Goal: Information Seeking & Learning: Learn about a topic

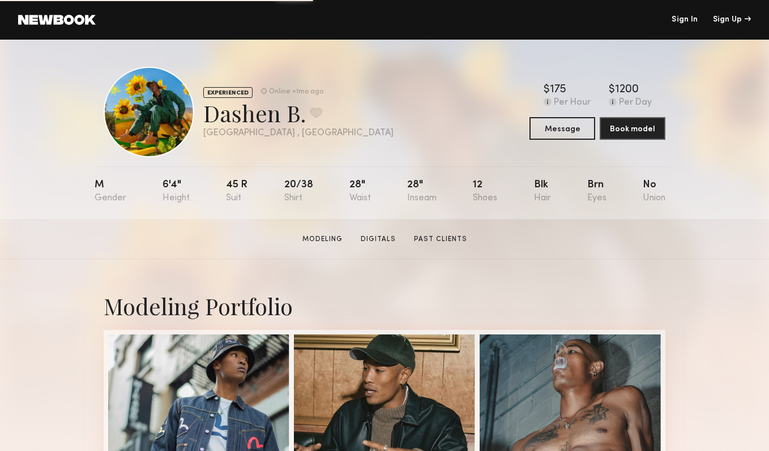
click at [72, 21] on link at bounding box center [57, 20] width 78 height 10
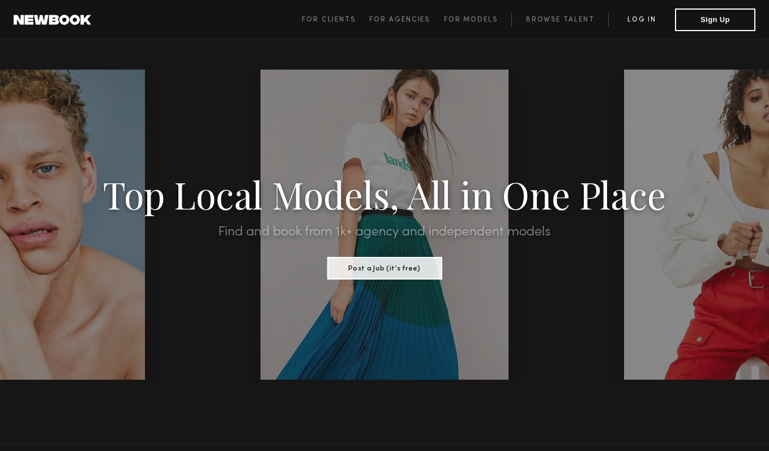
click at [645, 16] on link "Log in" at bounding box center [641, 20] width 67 height 14
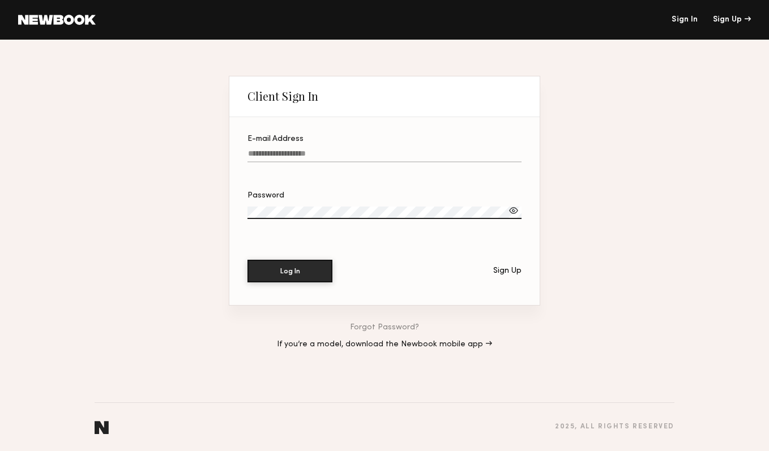
click at [333, 171] on div at bounding box center [384, 169] width 274 height 9
click at [333, 162] on input "E-mail Address" at bounding box center [384, 155] width 274 height 13
click at [320, 145] on label "E-mail Address" at bounding box center [384, 154] width 274 height 38
click at [320, 149] on input "E-mail Address" at bounding box center [384, 155] width 274 height 13
type input "**********"
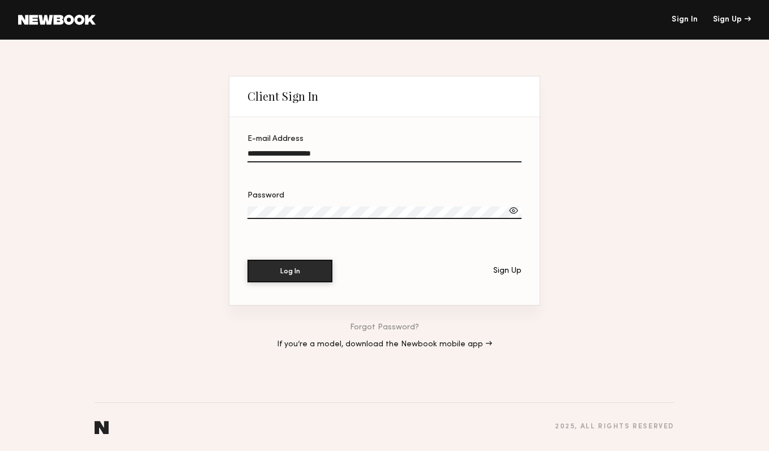
click at [247, 260] on button "Log In" at bounding box center [289, 271] width 85 height 23
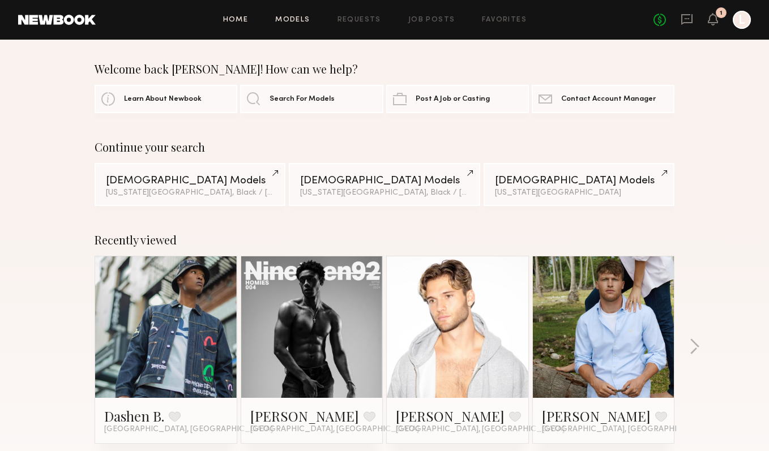
click at [299, 22] on link "Models" at bounding box center [292, 19] width 35 height 7
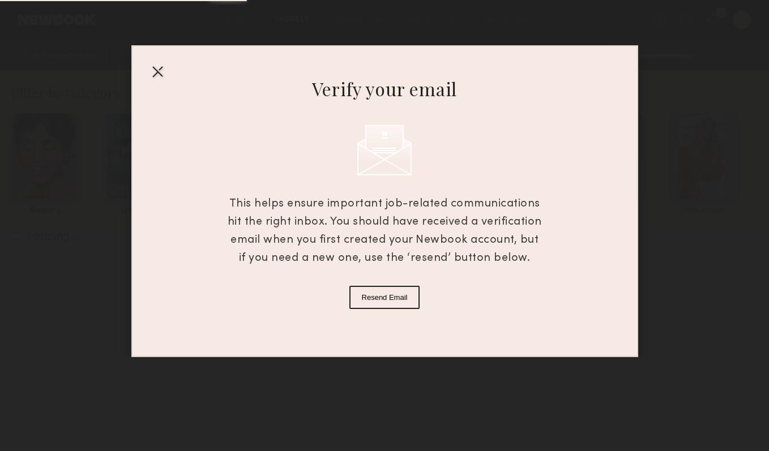
click at [155, 71] on div at bounding box center [157, 71] width 18 height 18
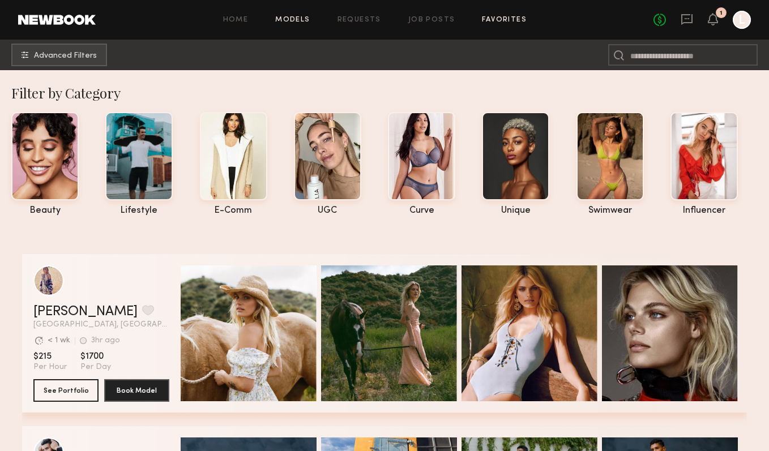
click at [500, 23] on link "Favorites" at bounding box center [504, 19] width 45 height 7
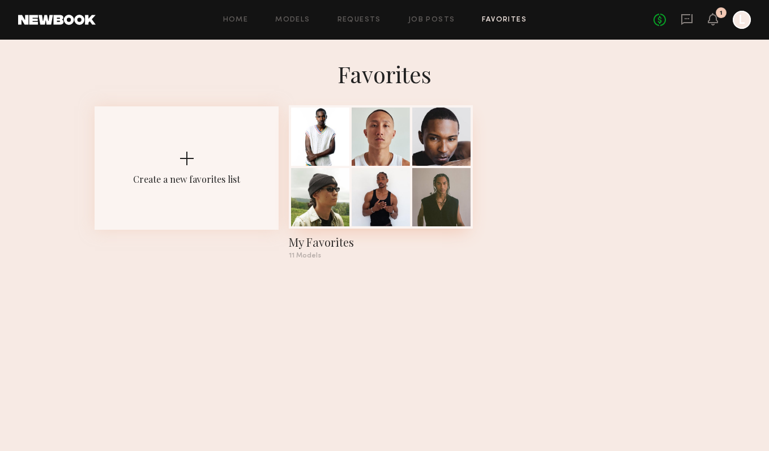
click at [374, 191] on div at bounding box center [380, 197] width 58 height 58
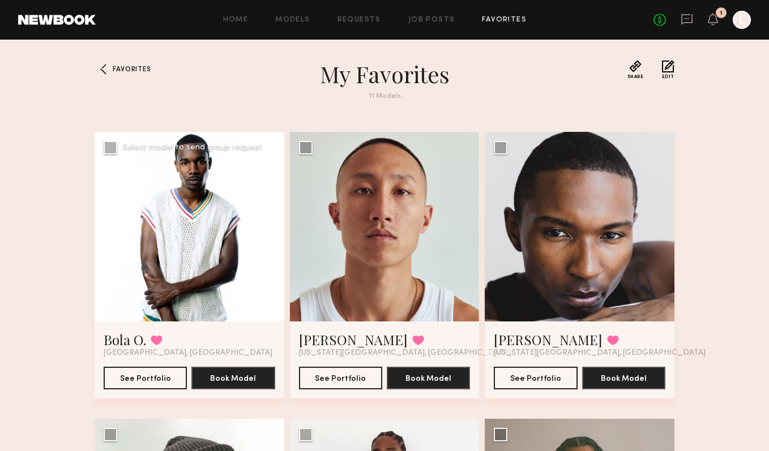
click at [217, 285] on div at bounding box center [190, 227] width 190 height 190
click at [199, 257] on div at bounding box center [190, 227] width 190 height 190
click at [117, 152] on label "Select model to send group request" at bounding box center [183, 148] width 158 height 14
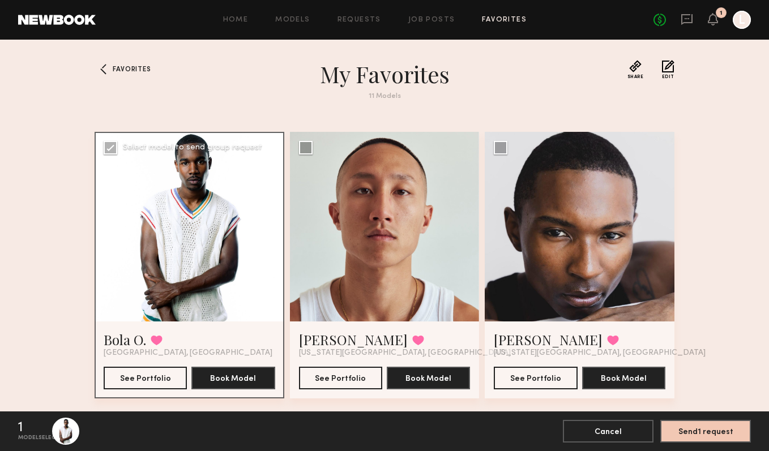
click at [117, 152] on label "Select model to send group request" at bounding box center [183, 148] width 158 height 14
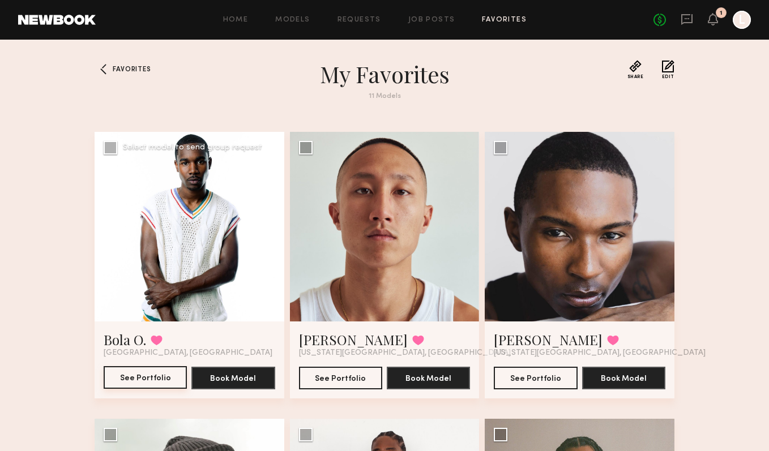
click at [178, 377] on button "See Portfolio" at bounding box center [145, 377] width 83 height 23
click at [312, 147] on label "Select model to send group request" at bounding box center [378, 148] width 158 height 14
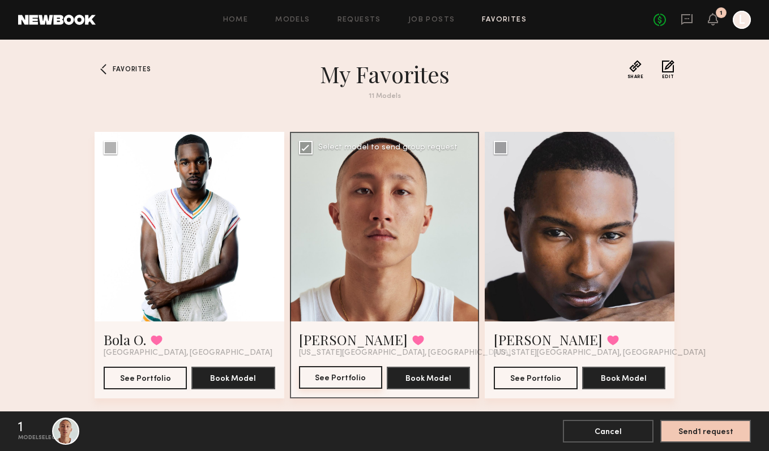
click at [325, 378] on button "See Portfolio" at bounding box center [340, 377] width 83 height 23
click at [543, 96] on div "11 Models" at bounding box center [384, 96] width 407 height 7
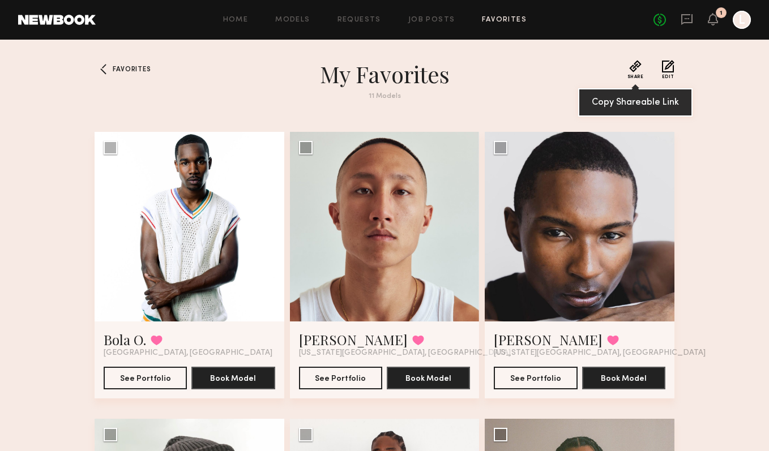
click at [634, 66] on button "Share" at bounding box center [635, 69] width 16 height 19
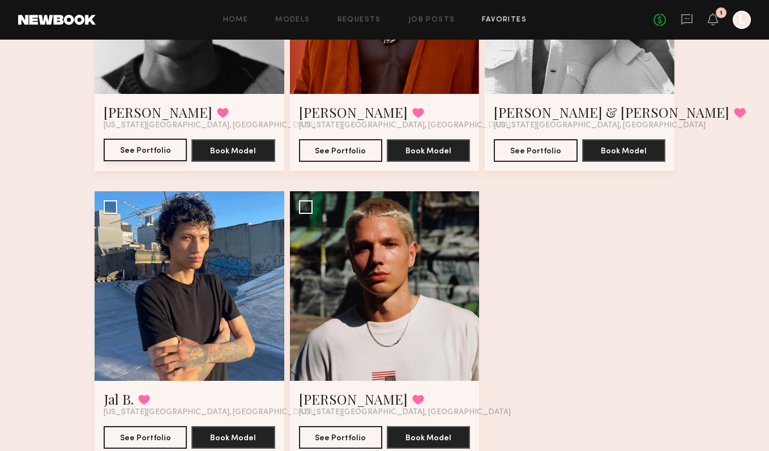
scroll to position [814, 0]
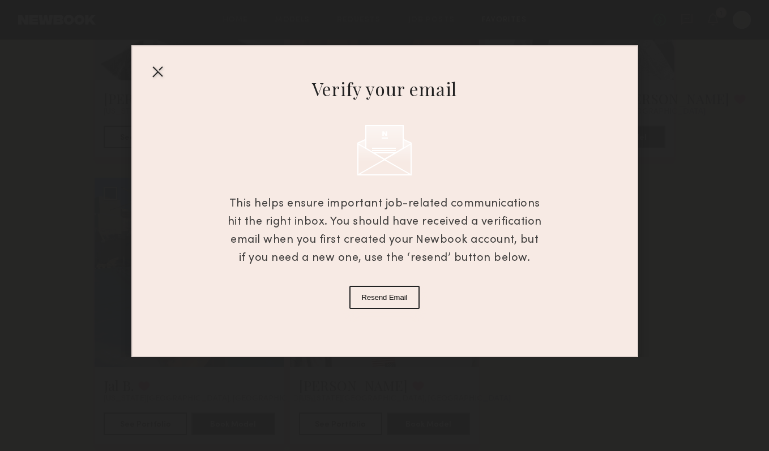
click at [164, 67] on div at bounding box center [157, 71] width 18 height 18
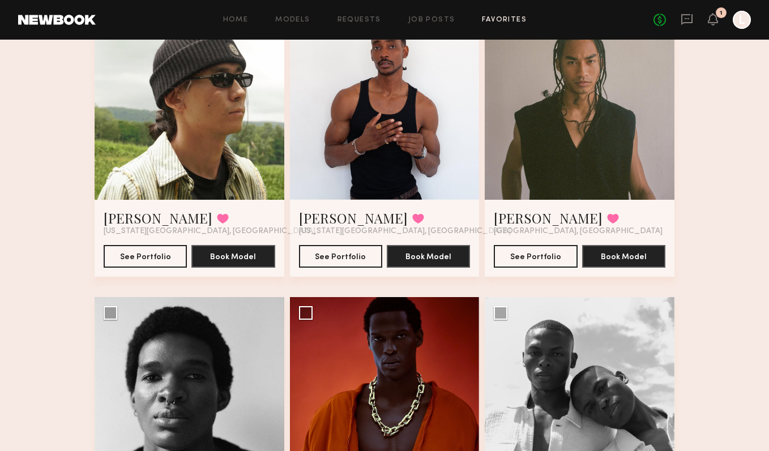
scroll to position [309, 0]
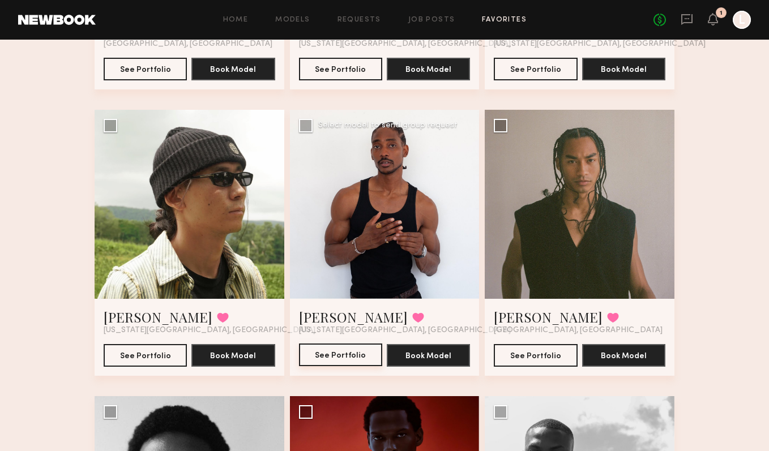
click at [354, 351] on button "See Portfolio" at bounding box center [340, 355] width 83 height 23
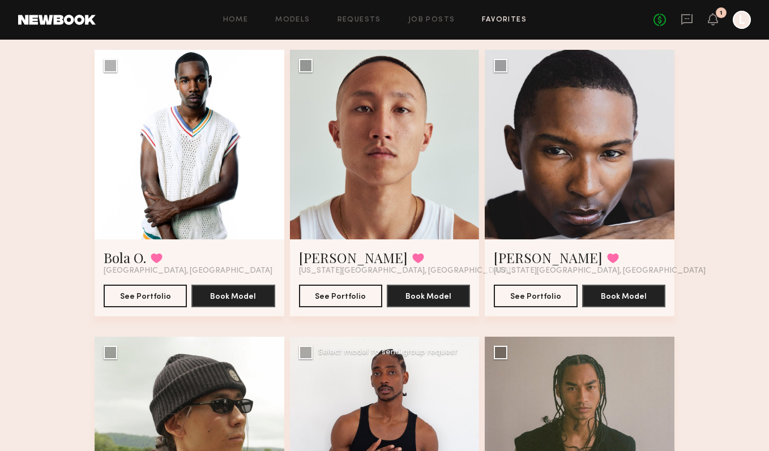
scroll to position [66, 0]
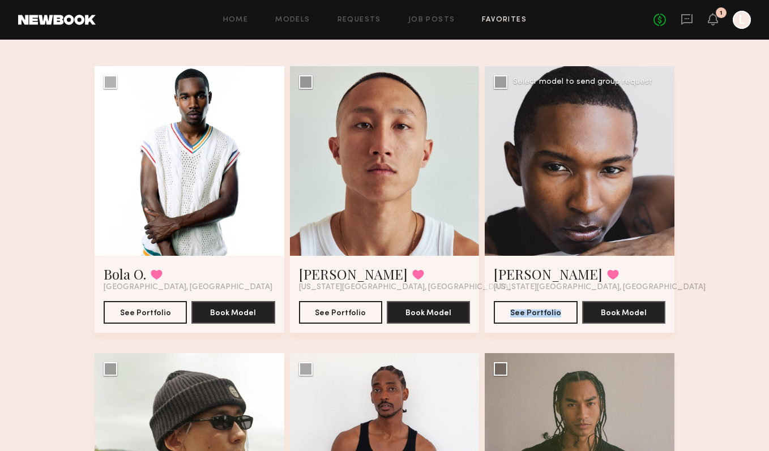
click at [535, 83] on div "Select model to send group request" at bounding box center [582, 82] width 139 height 8
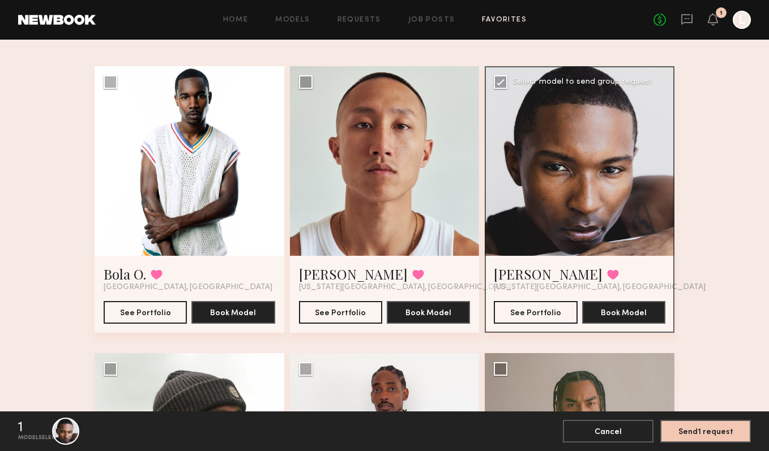
click at [533, 299] on div "See Portfolio Book Model" at bounding box center [579, 308] width 171 height 32
click at [531, 303] on button "See Portfolio" at bounding box center [535, 312] width 83 height 23
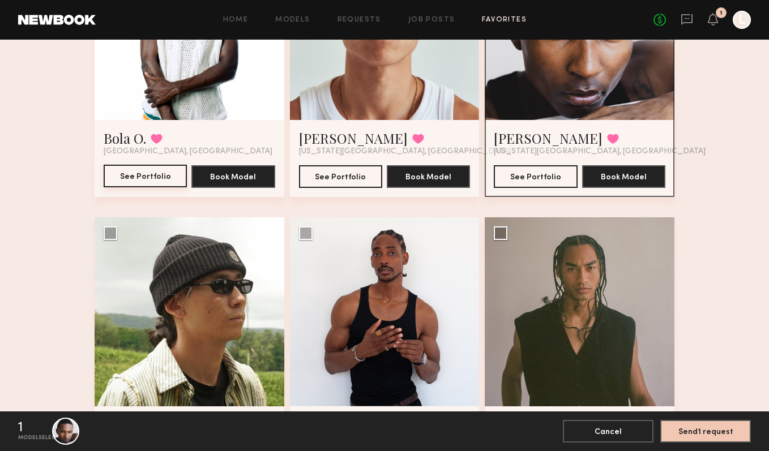
click at [141, 185] on button "See Portfolio" at bounding box center [145, 176] width 83 height 23
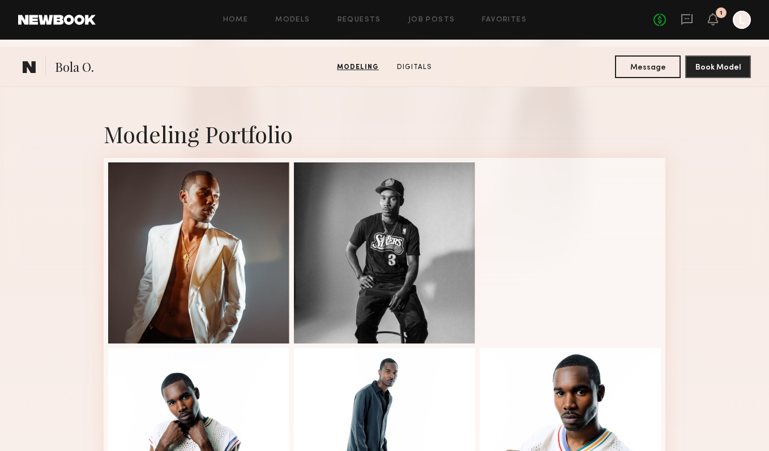
scroll to position [355, 0]
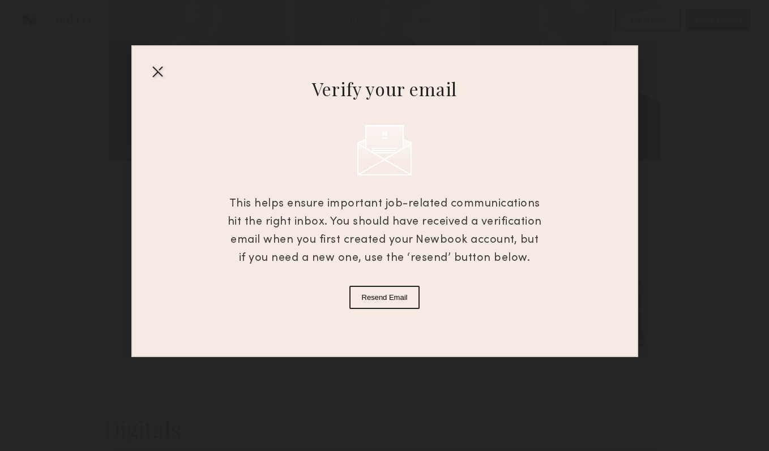
click at [161, 63] on div at bounding box center [157, 71] width 18 height 18
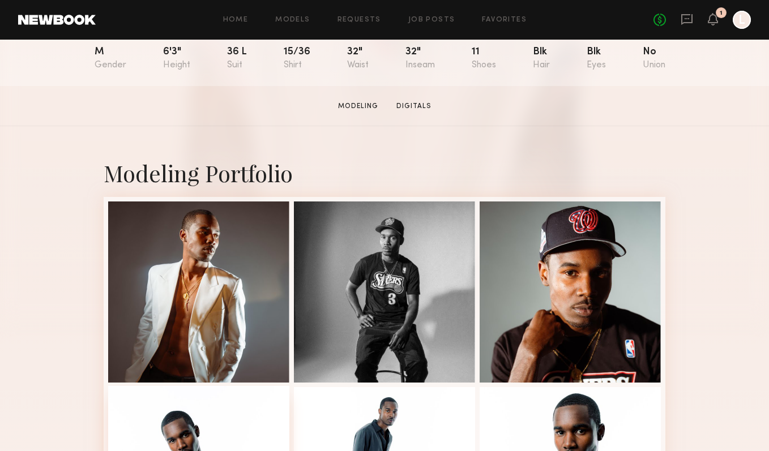
scroll to position [0, 0]
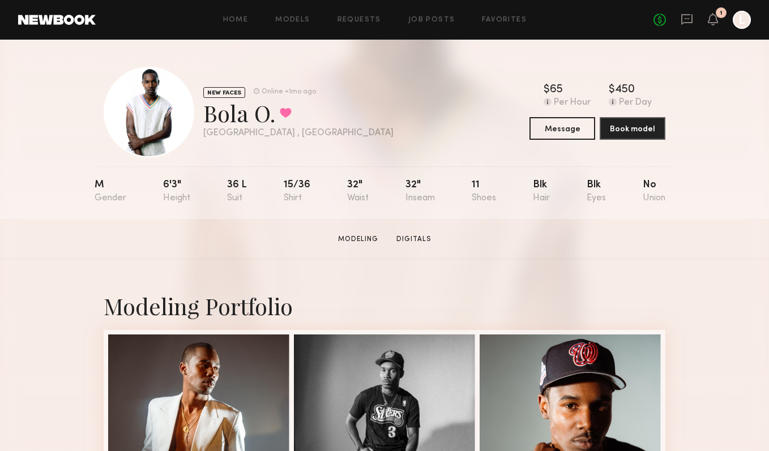
click at [415, 233] on section "Modeling Digitals" at bounding box center [384, 238] width 102 height 11
click at [415, 241] on link "Digitals" at bounding box center [414, 239] width 44 height 10
click at [288, 12] on div "Home Models Requests Job Posts Favorites Sign Out No fees up to $5,000 1 L" at bounding box center [423, 20] width 655 height 18
click at [287, 18] on link "Models" at bounding box center [292, 19] width 35 height 7
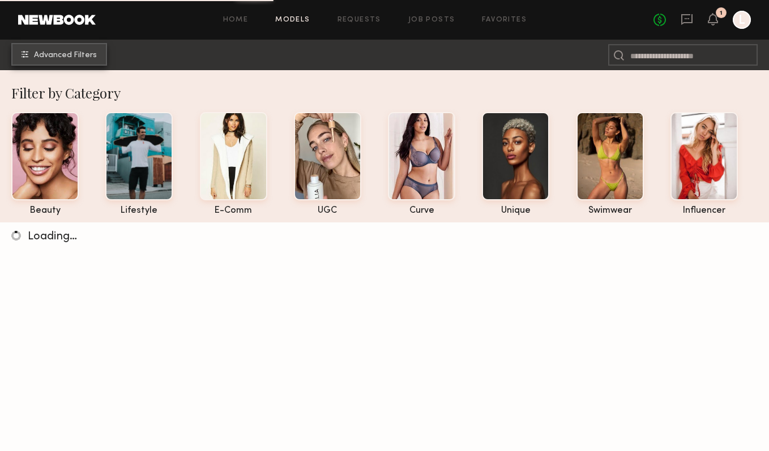
click at [84, 53] on span "Advanced Filters" at bounding box center [65, 56] width 63 height 8
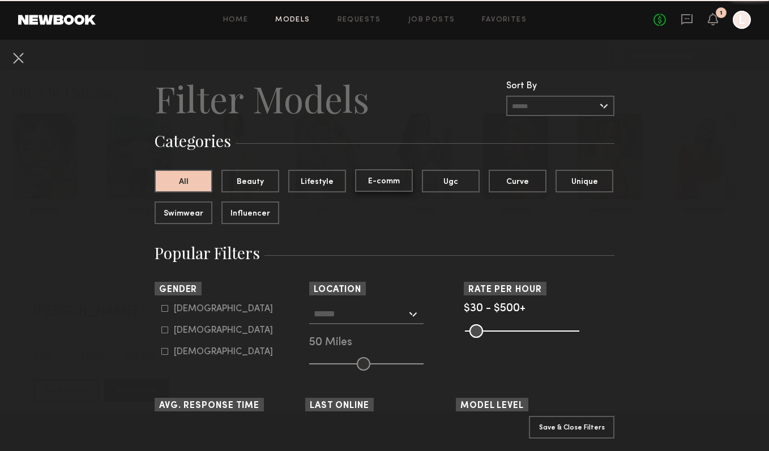
click at [386, 178] on button "E-comm" at bounding box center [384, 180] width 58 height 23
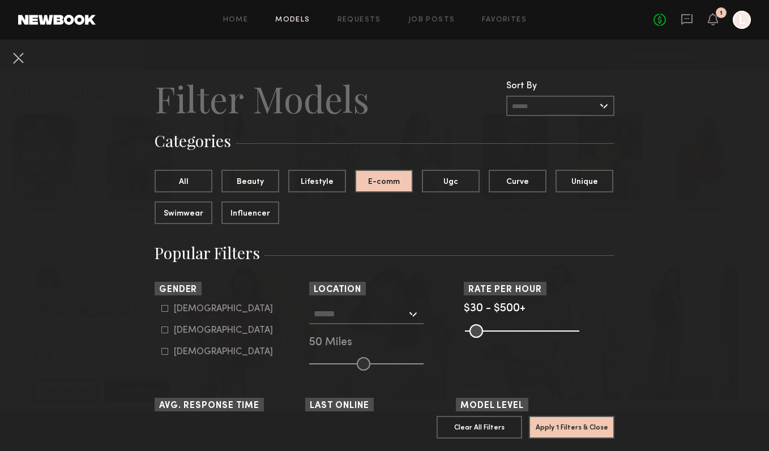
click at [189, 307] on div "Male" at bounding box center [223, 309] width 99 height 7
type input "*"
click at [555, 426] on button "Apply 2 Filters & Close" at bounding box center [571, 426] width 85 height 23
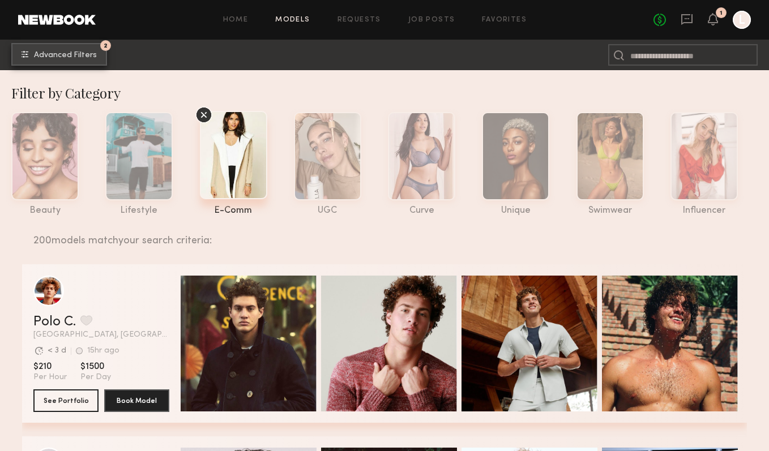
click at [54, 59] on button "2 Advanced Filters" at bounding box center [59, 54] width 96 height 23
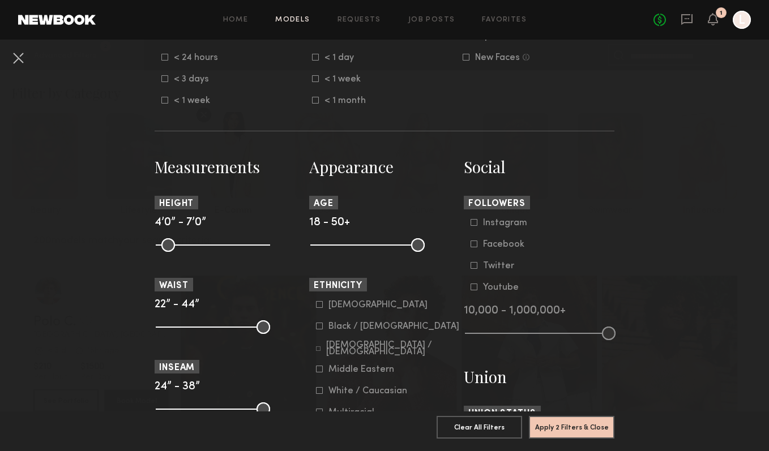
scroll to position [478, 0]
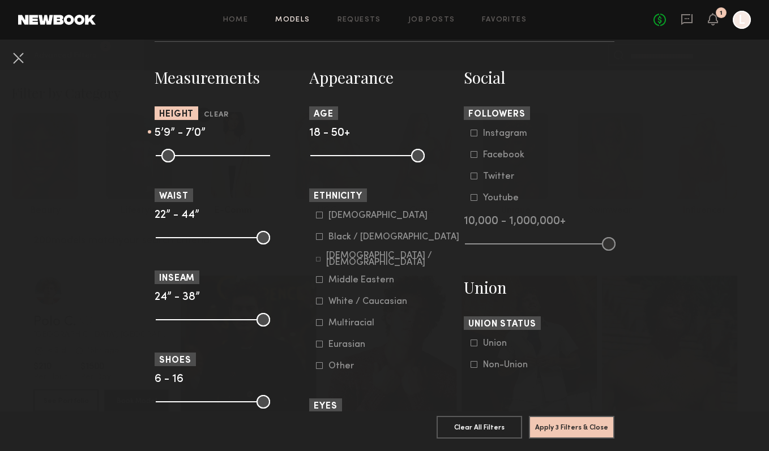
drag, startPoint x: 166, startPoint y: 153, endPoint x: 222, endPoint y: 160, distance: 55.9
type input "**"
click at [222, 160] on input "range" at bounding box center [213, 156] width 114 height 14
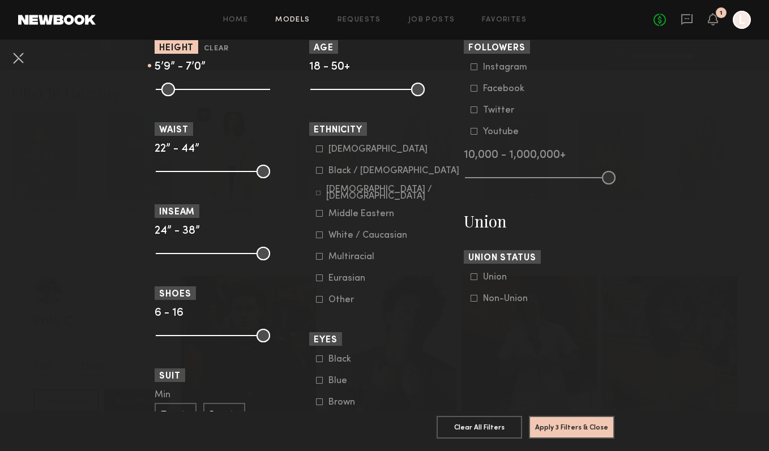
scroll to position [566, 0]
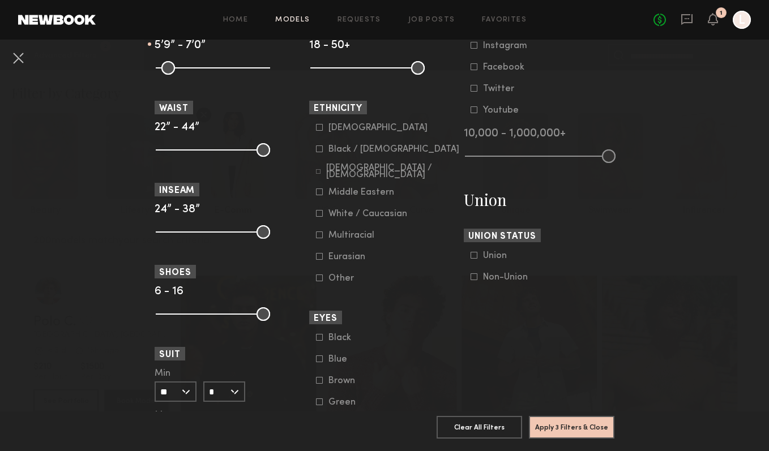
click at [318, 152] on icon at bounding box center [319, 148] width 7 height 7
click at [320, 133] on common-framework-checkbox "Asian" at bounding box center [388, 128] width 144 height 10
click at [319, 129] on icon at bounding box center [319, 127] width 7 height 7
click at [320, 169] on common-framework-checkbox "Hispanic / Latino" at bounding box center [388, 171] width 144 height 10
click at [320, 174] on icon at bounding box center [318, 171] width 5 height 5
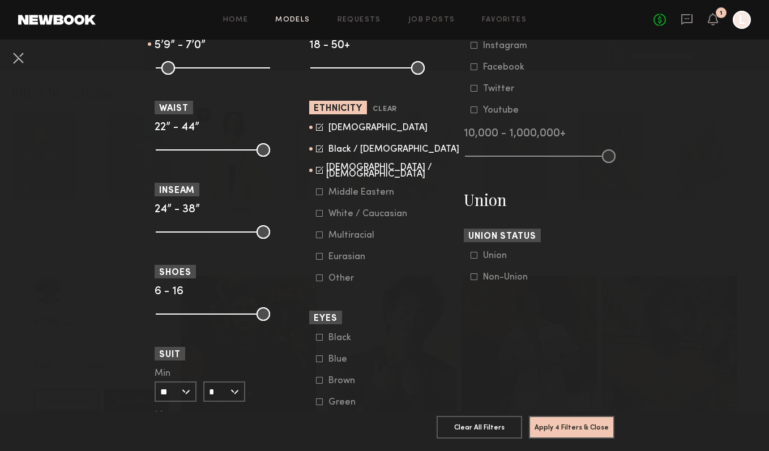
click at [340, 239] on div "Multiracial" at bounding box center [351, 235] width 46 height 7
click at [549, 429] on button "Apply 4 Filters & Close" at bounding box center [571, 426] width 85 height 23
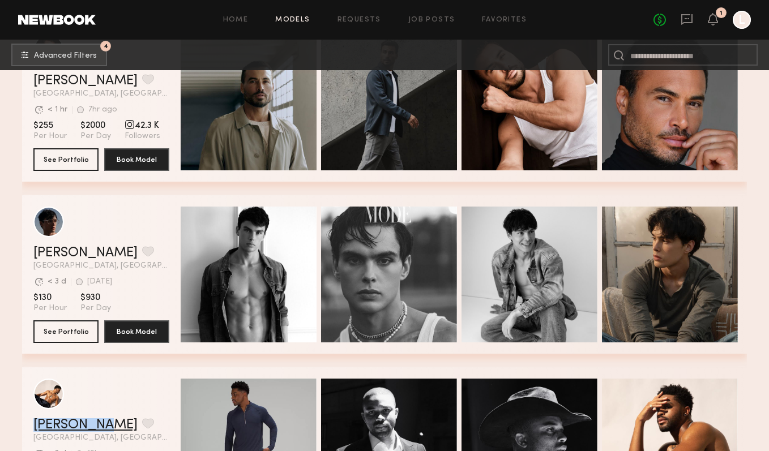
scroll to position [660, 0]
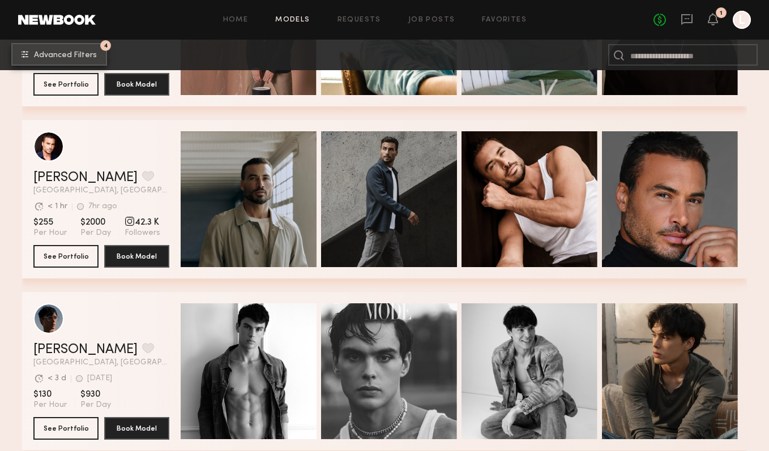
click at [61, 46] on button "4 Advanced Filters" at bounding box center [59, 54] width 96 height 23
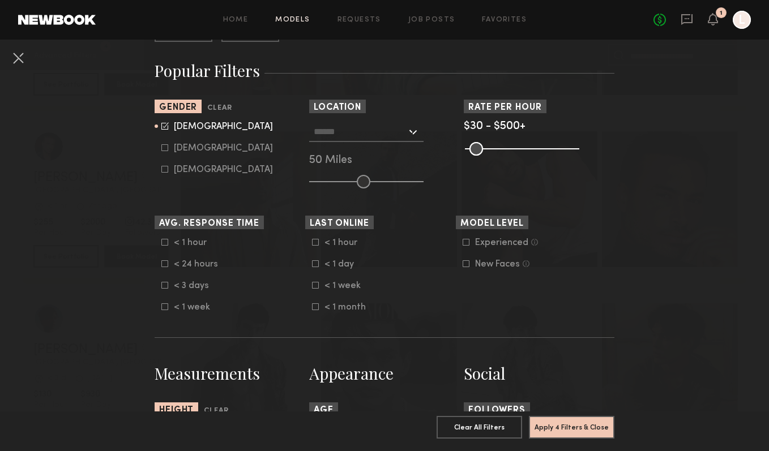
scroll to position [177, 0]
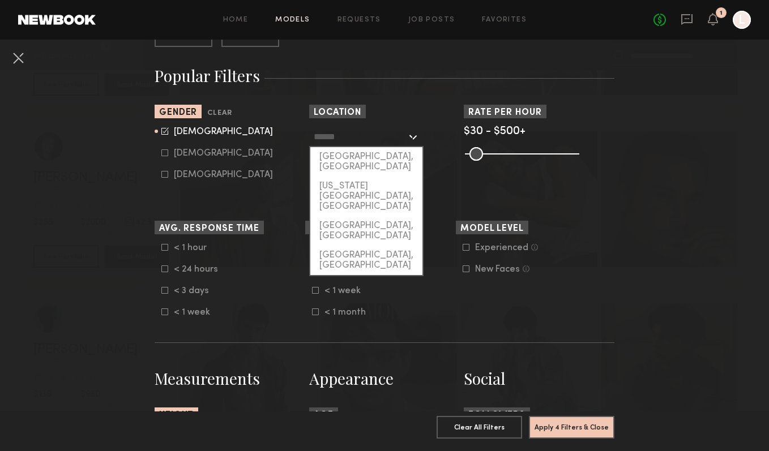
click at [345, 140] on input "text" at bounding box center [360, 136] width 93 height 19
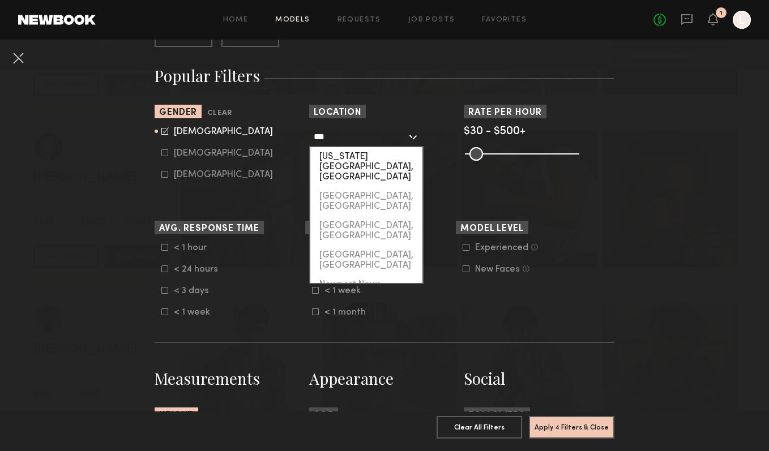
click at [376, 151] on div "[US_STATE][GEOGRAPHIC_DATA], [GEOGRAPHIC_DATA]" at bounding box center [366, 167] width 112 height 40
type input "**********"
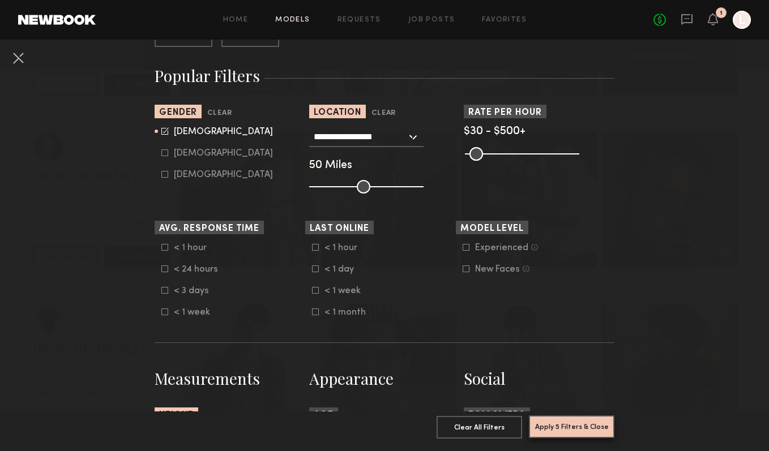
click at [568, 423] on button "Apply 5 Filters & Close" at bounding box center [571, 426] width 85 height 23
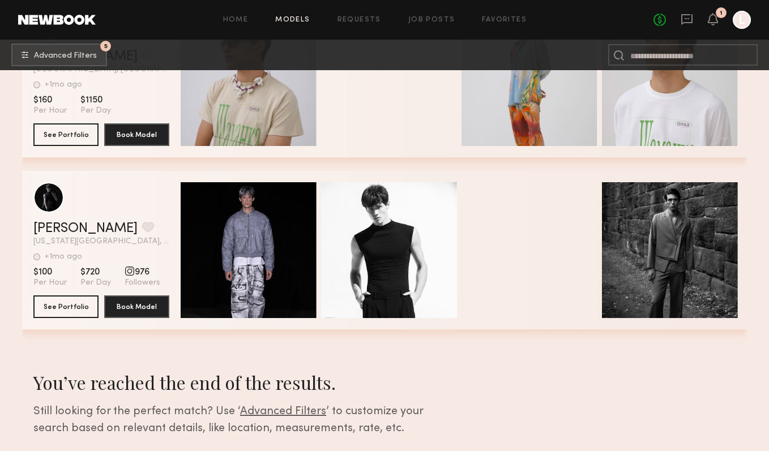
scroll to position [5841, 0]
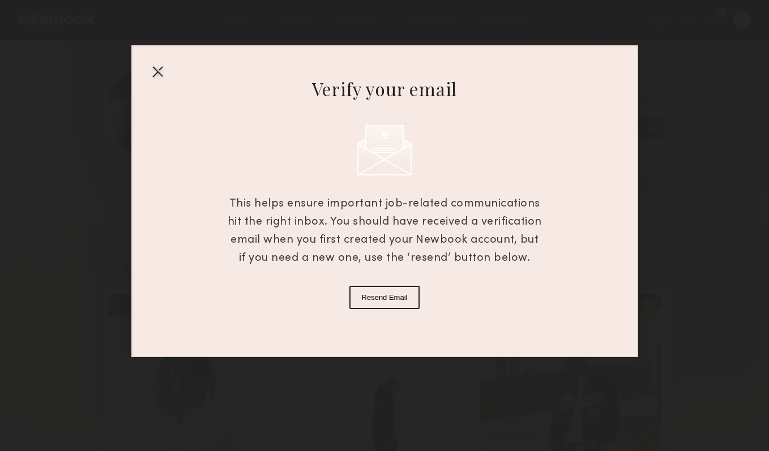
click at [158, 74] on div at bounding box center [157, 71] width 18 height 18
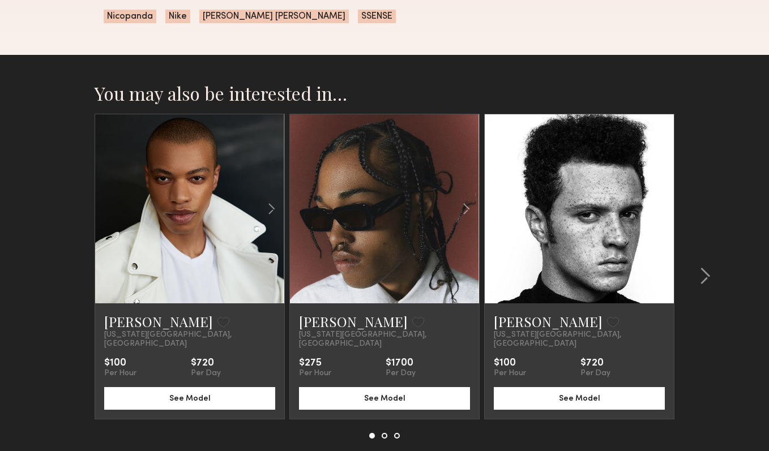
scroll to position [820, 0]
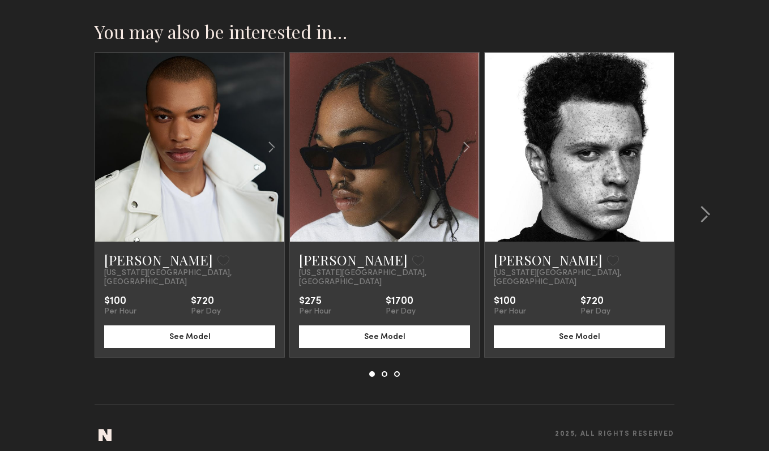
click at [406, 197] on link at bounding box center [384, 147] width 65 height 189
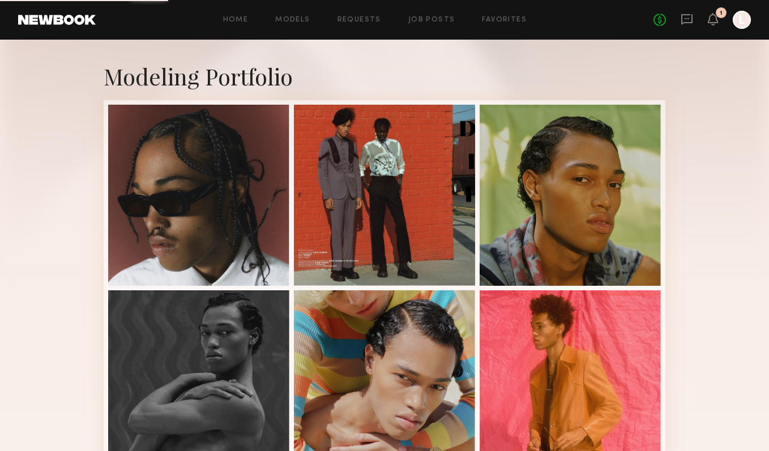
scroll to position [297, 0]
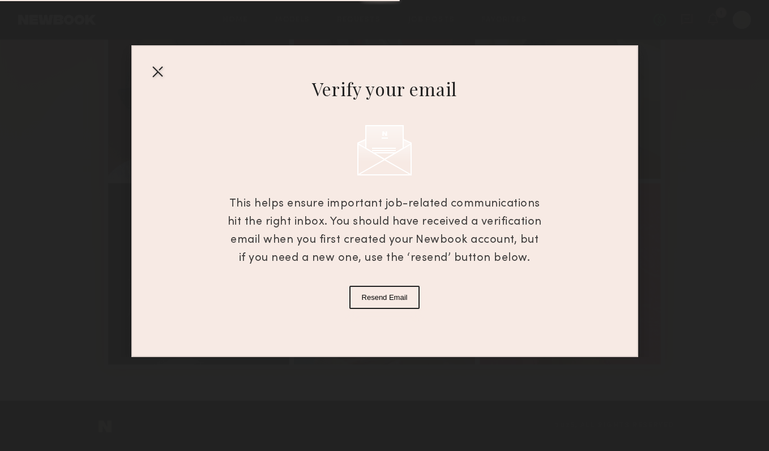
click at [158, 75] on div at bounding box center [157, 71] width 18 height 18
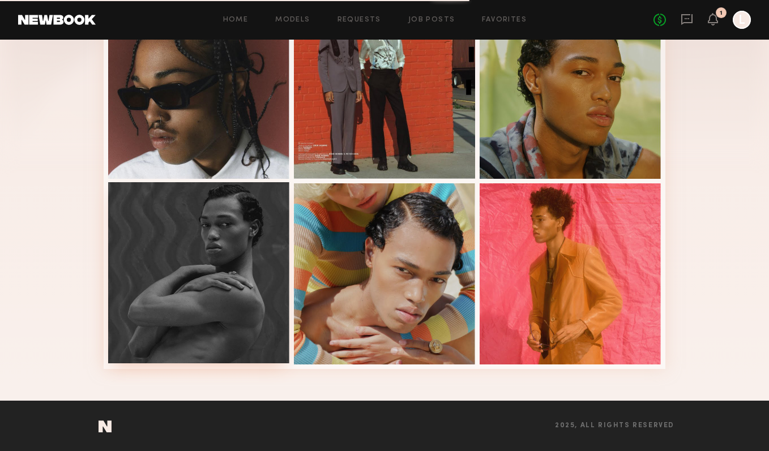
scroll to position [0, 0]
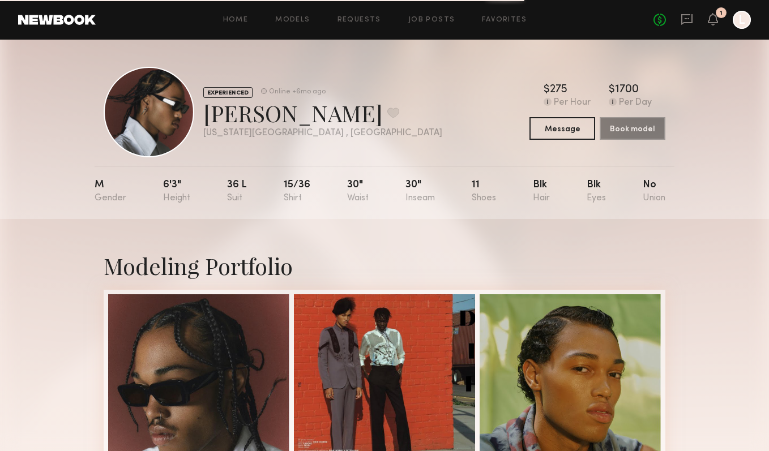
click at [717, 14] on div "1" at bounding box center [720, 12] width 11 height 11
click at [709, 19] on icon at bounding box center [712, 19] width 9 height 8
click at [659, 18] on link "No fees up to $5,000" at bounding box center [659, 20] width 12 height 12
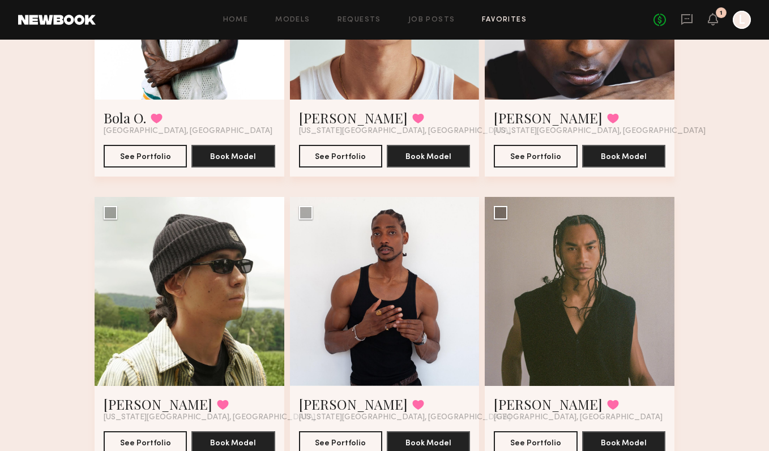
scroll to position [364, 0]
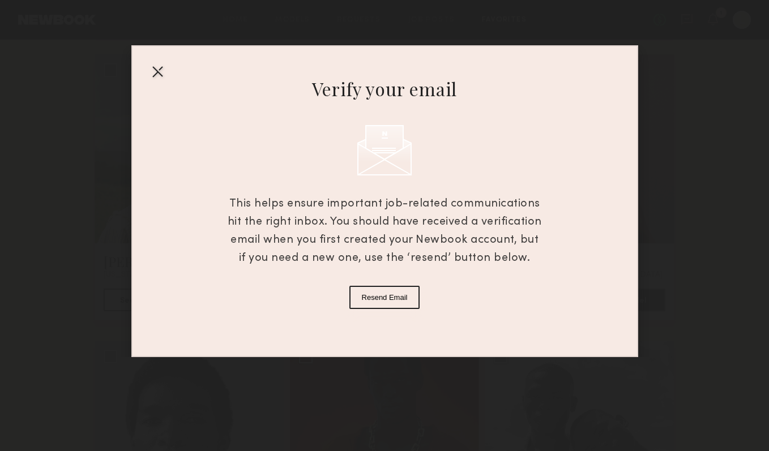
click at [161, 69] on div at bounding box center [157, 71] width 18 height 18
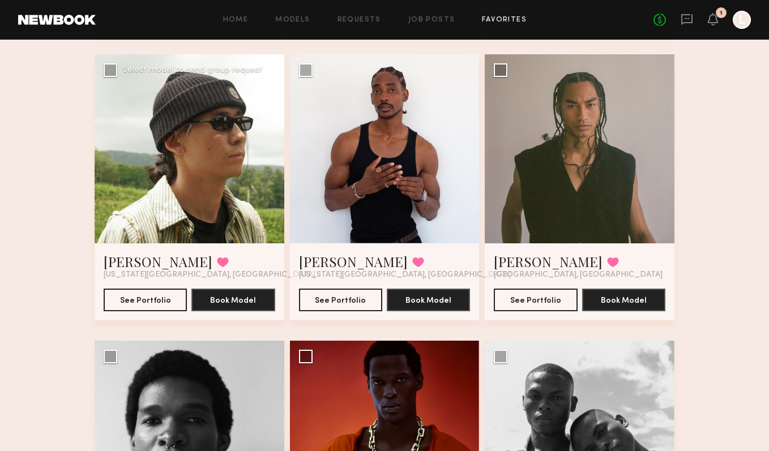
click at [228, 140] on div at bounding box center [190, 149] width 190 height 190
click at [168, 303] on button "See Portfolio" at bounding box center [145, 299] width 83 height 23
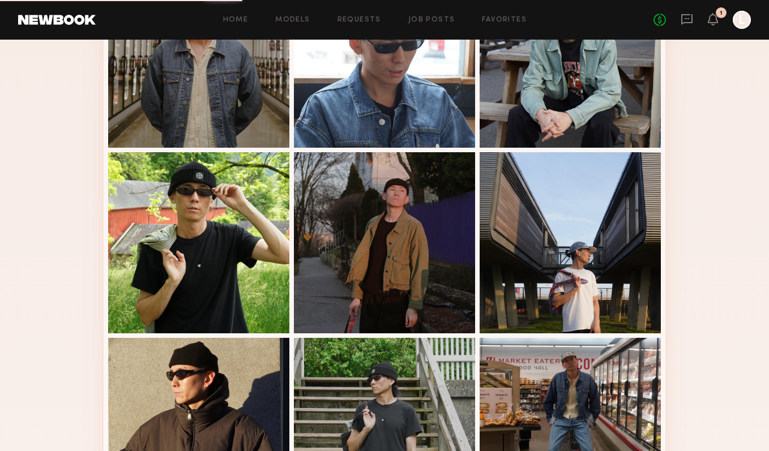
scroll to position [700, 0]
